Goal: Transaction & Acquisition: Subscribe to service/newsletter

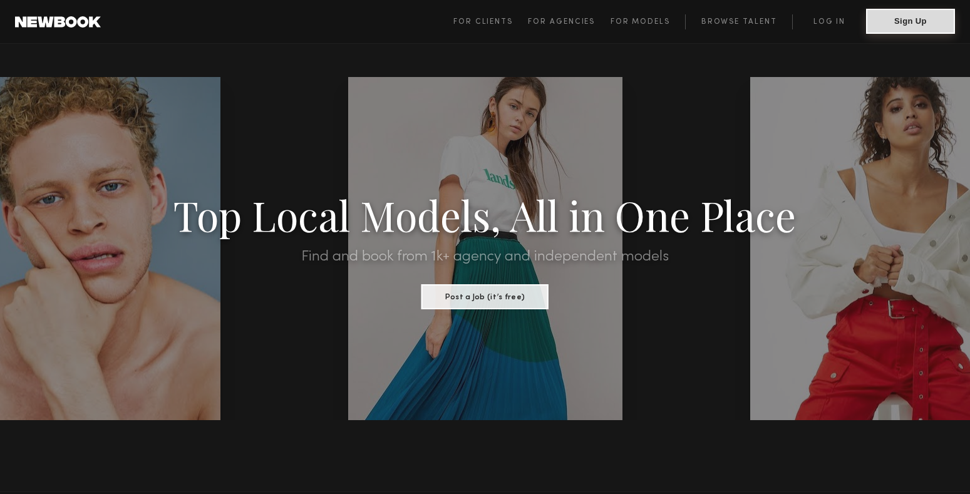
click at [912, 23] on button "Sign Up" at bounding box center [910, 21] width 89 height 25
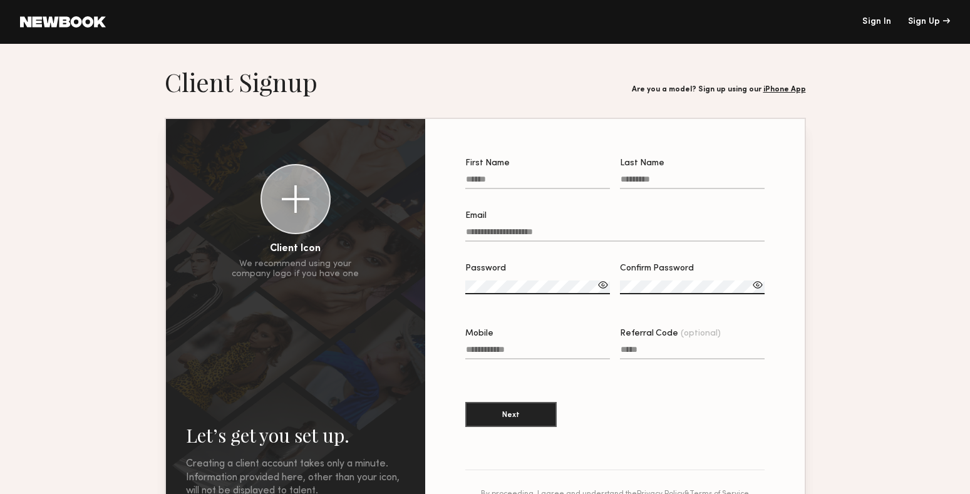
click at [787, 88] on link "iPhone App" at bounding box center [784, 90] width 43 height 8
